Goal: Task Accomplishment & Management: Manage account settings

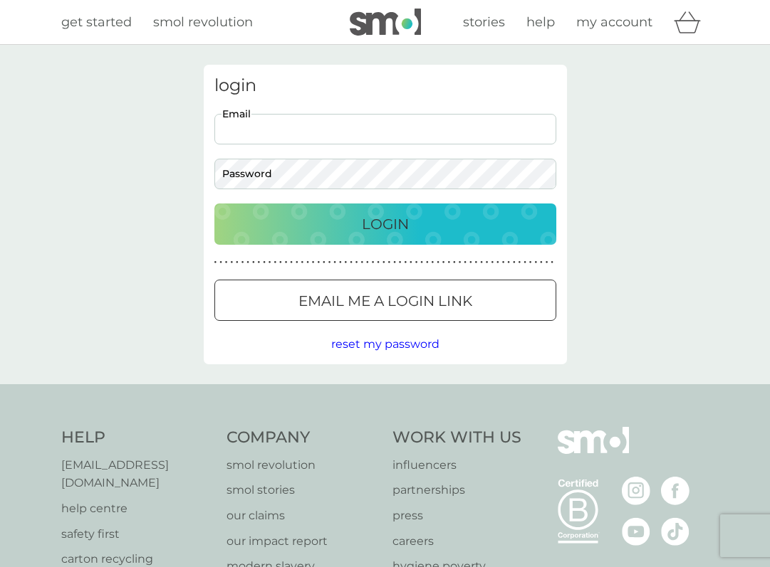
type input "[EMAIL_ADDRESS][DOMAIN_NAME]"
click at [384, 224] on button "Login" at bounding box center [385, 224] width 342 height 41
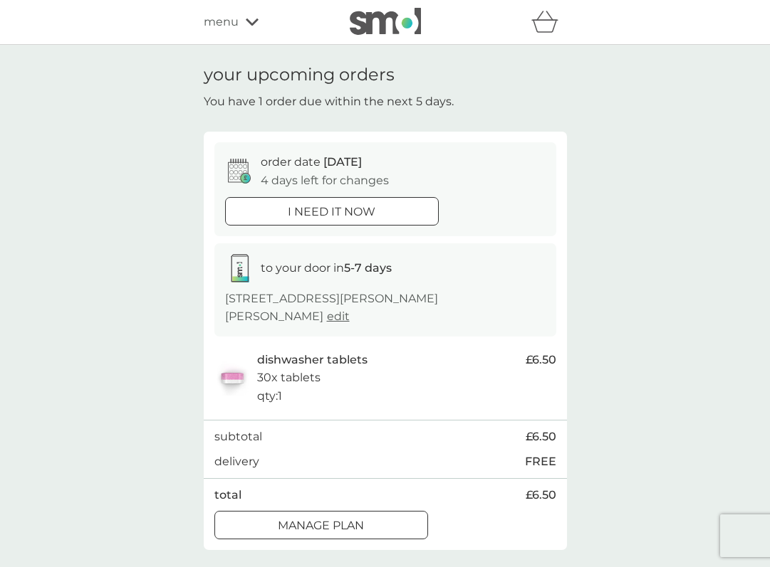
click at [380, 219] on button "i need it now" at bounding box center [332, 211] width 214 height 28
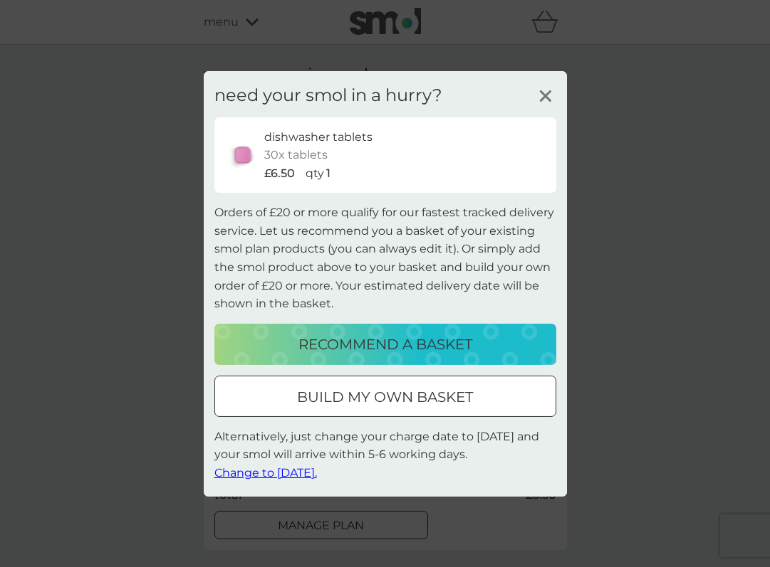
click at [317, 472] on span "Change to [DATE]." at bounding box center [265, 473] width 103 height 14
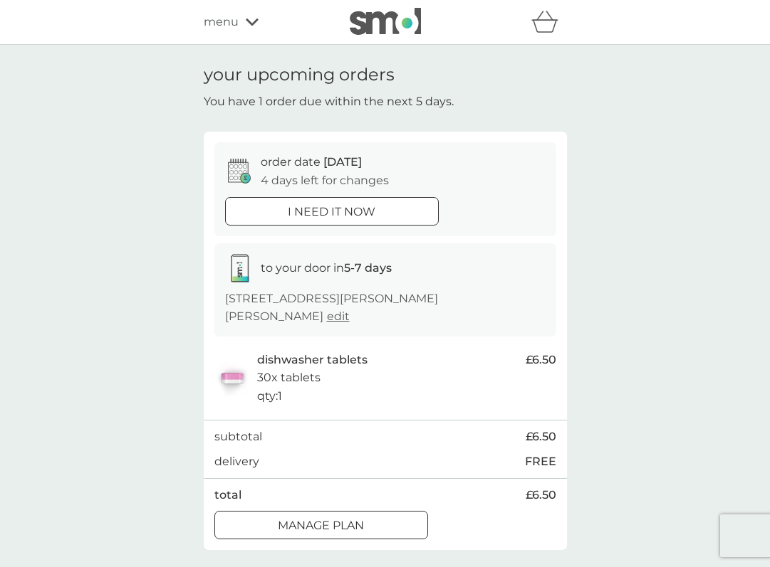
click at [230, 23] on span "menu" at bounding box center [221, 22] width 35 height 19
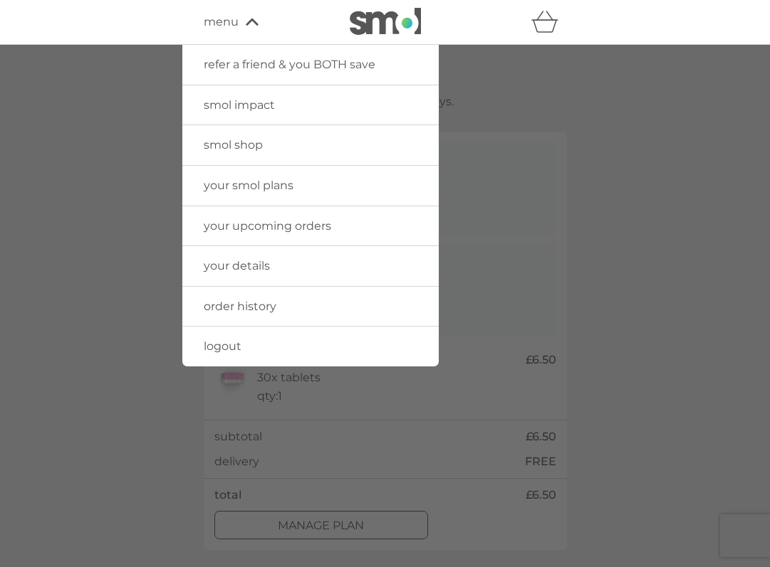
click at [238, 302] on span "order history" at bounding box center [240, 307] width 73 height 14
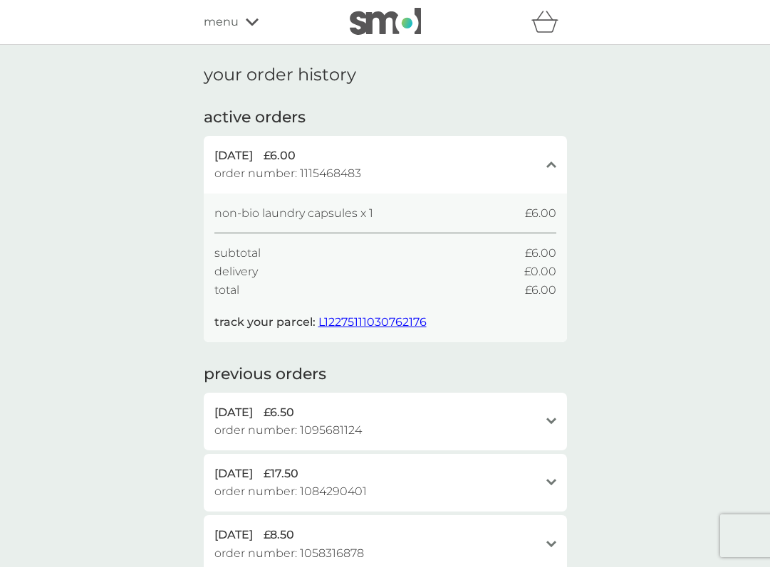
click at [238, 22] on div "menu" at bounding box center [264, 22] width 121 height 19
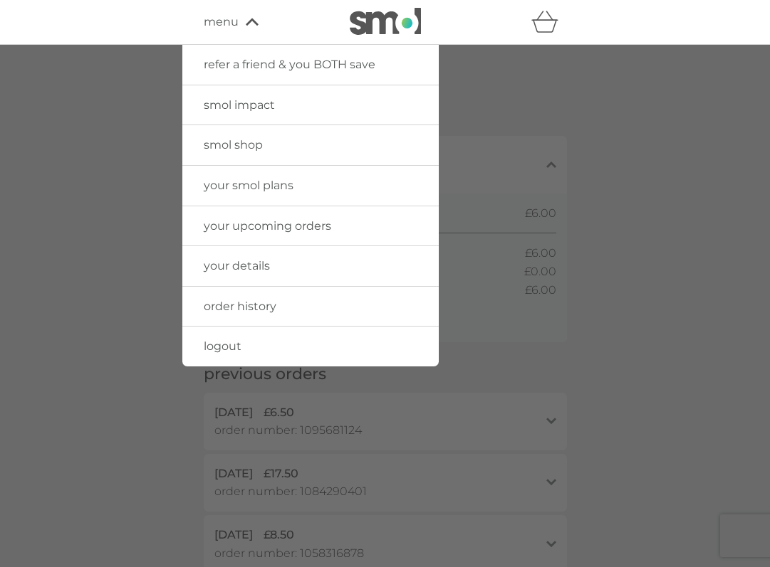
click at [229, 228] on span "your upcoming orders" at bounding box center [267, 226] width 127 height 14
